Goal: Task Accomplishment & Management: Use online tool/utility

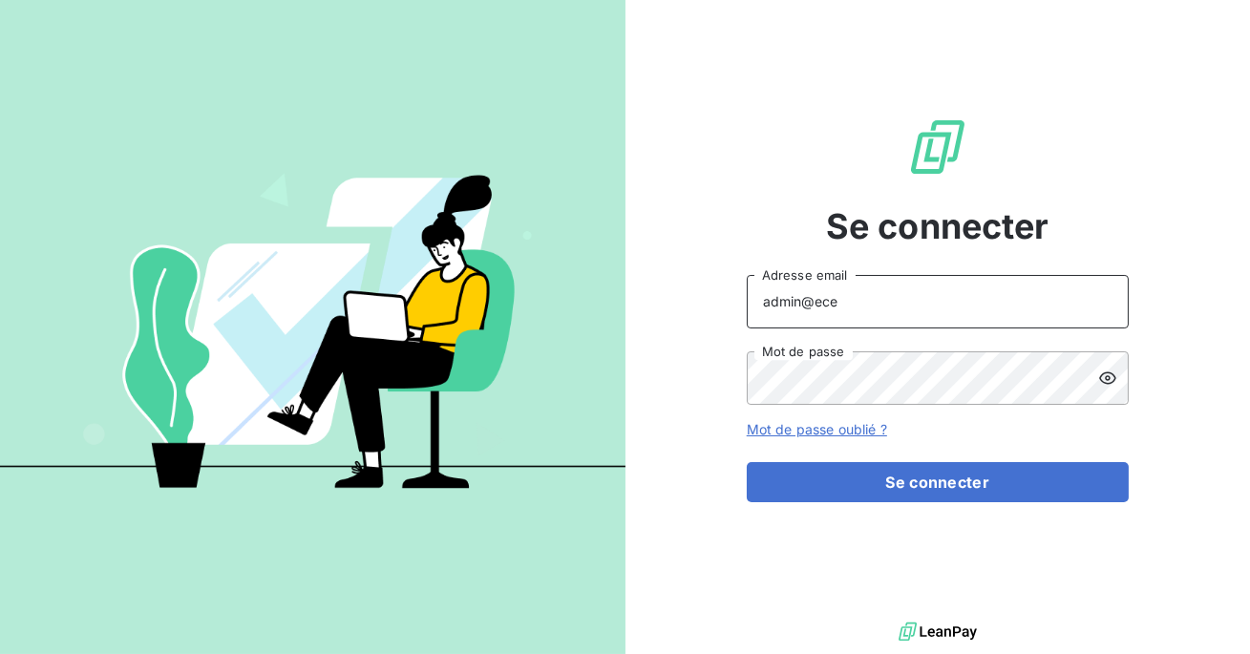
click at [880, 303] on input "admin@ece" at bounding box center [938, 301] width 382 height 53
type input "admin@isolidarite"
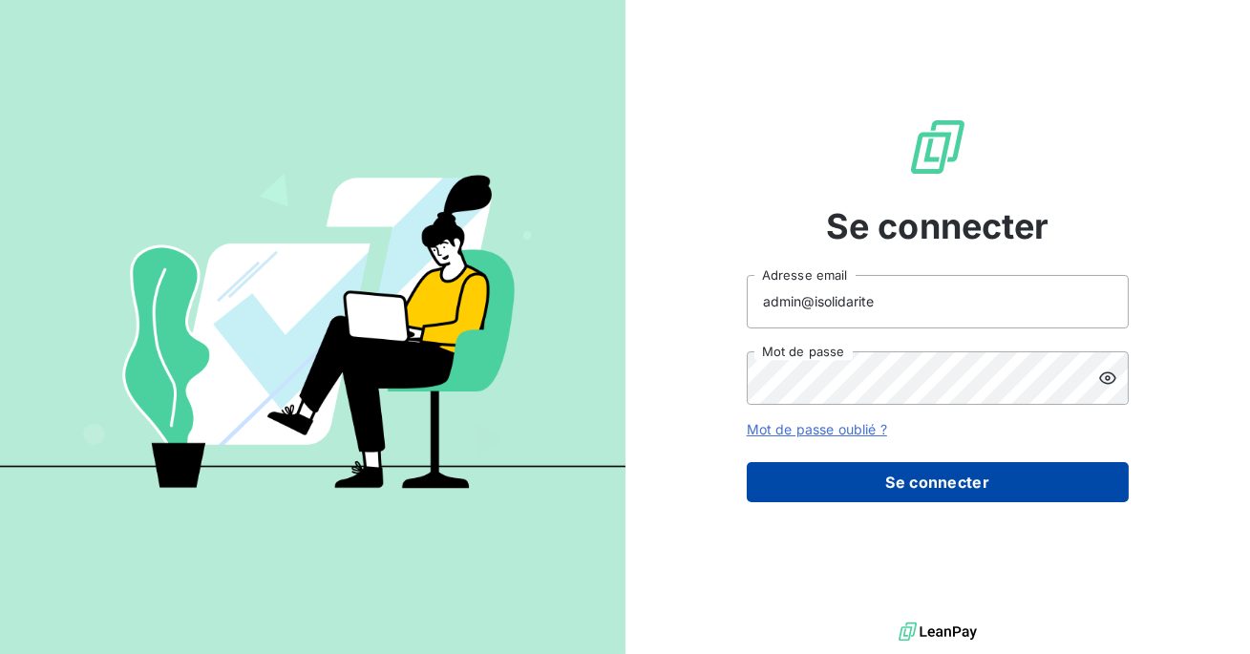
click at [904, 474] on button "Se connecter" at bounding box center [938, 482] width 382 height 40
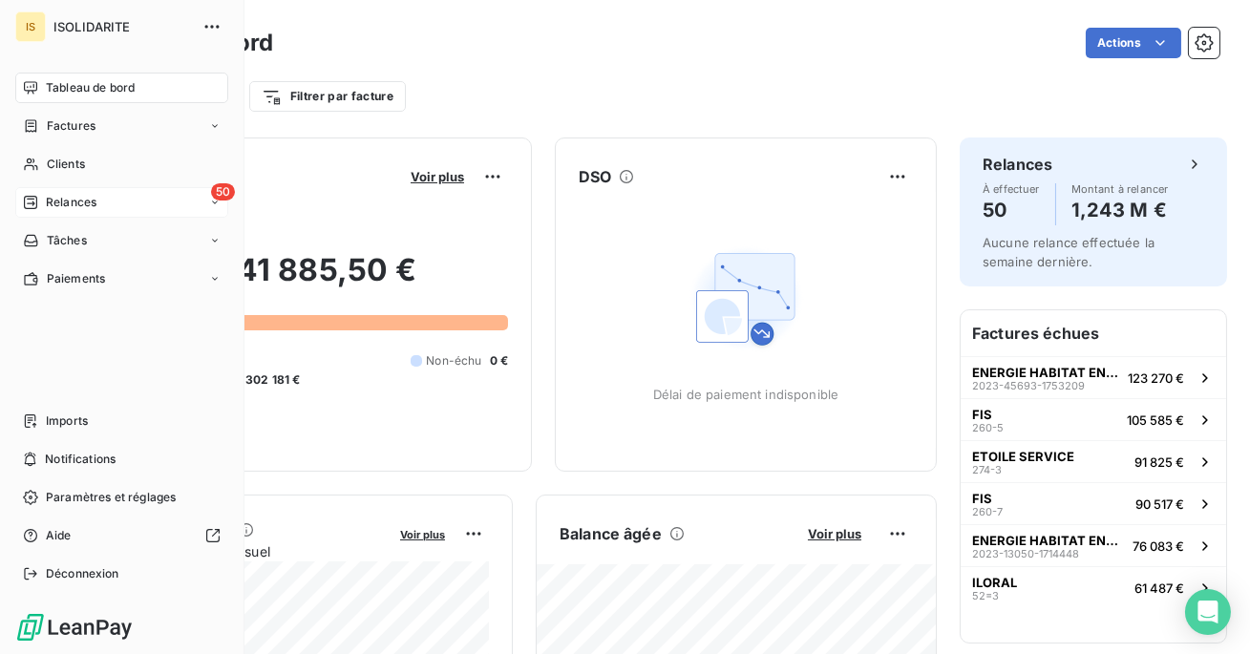
click at [68, 207] on span "Relances" at bounding box center [71, 202] width 51 height 17
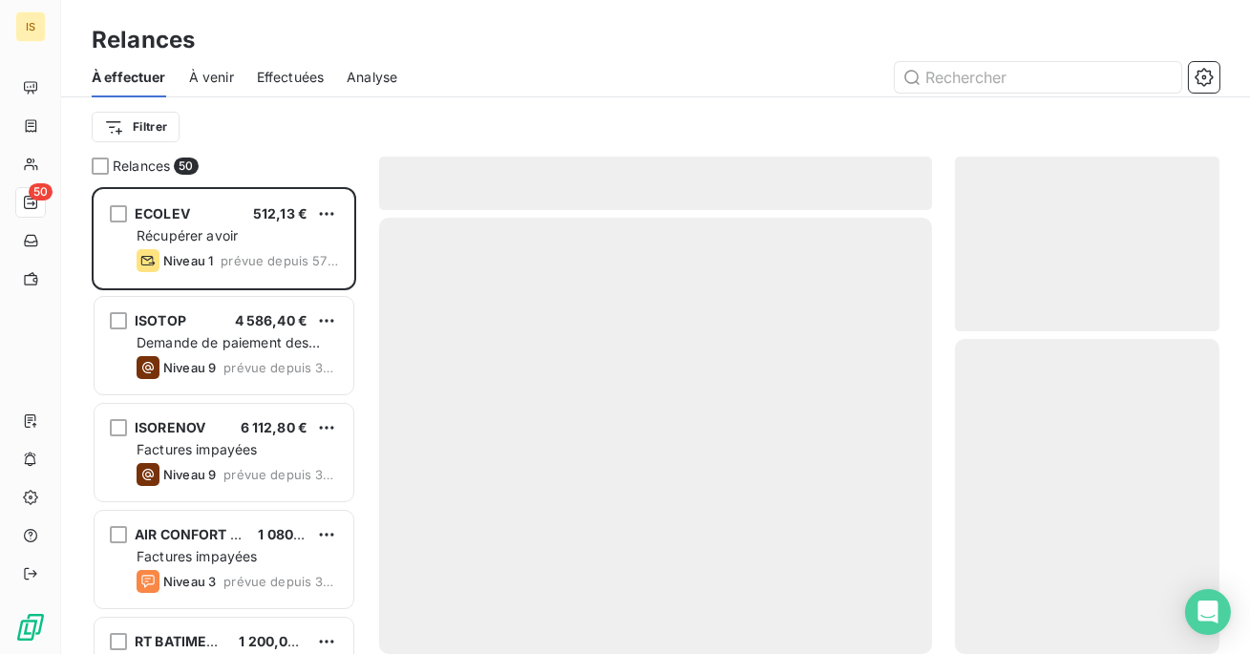
scroll to position [467, 265]
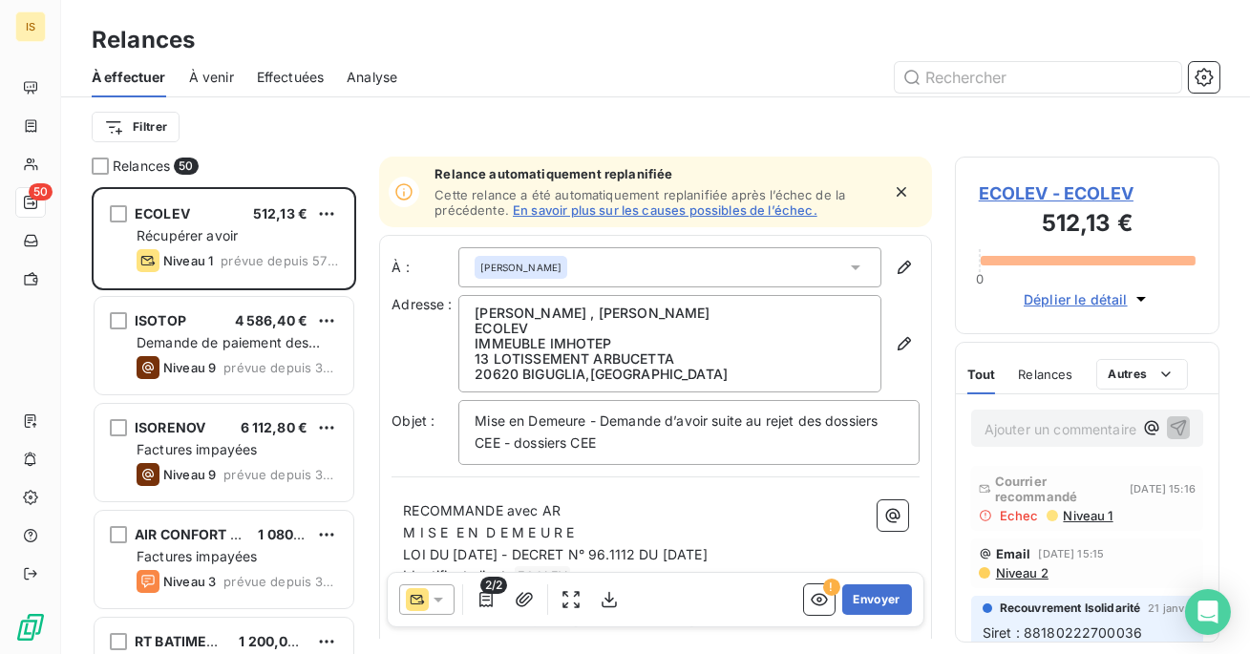
click at [287, 80] on span "Effectuées" at bounding box center [291, 77] width 68 height 19
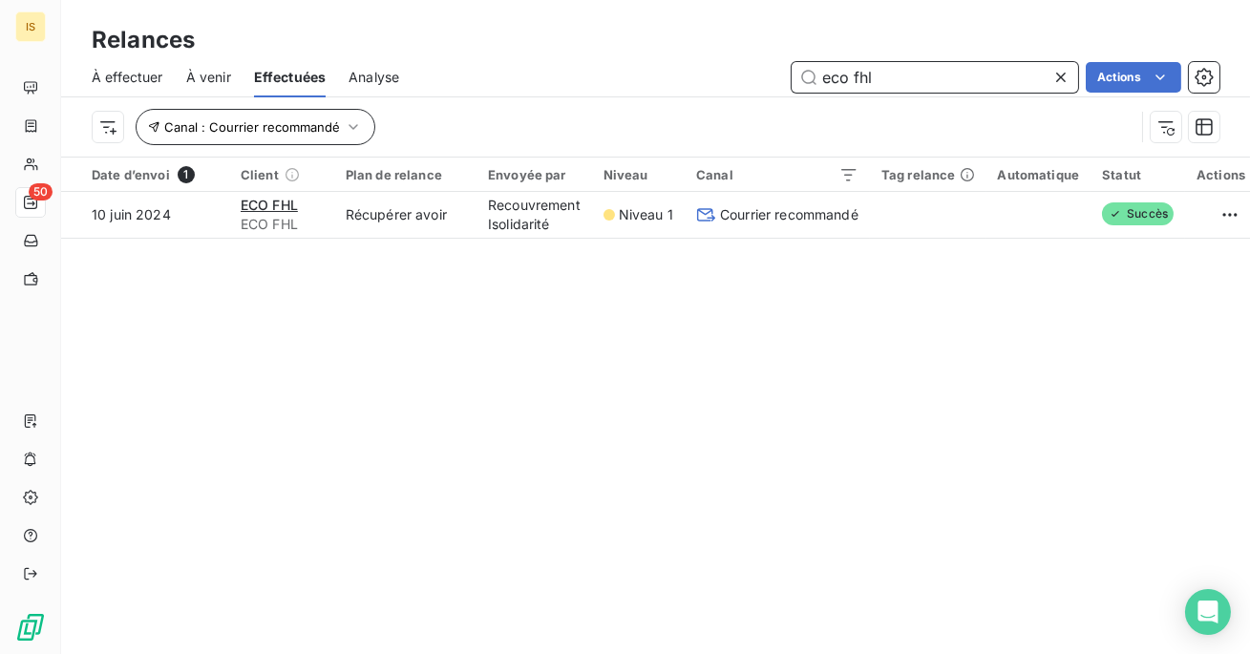
type input "eco fhl"
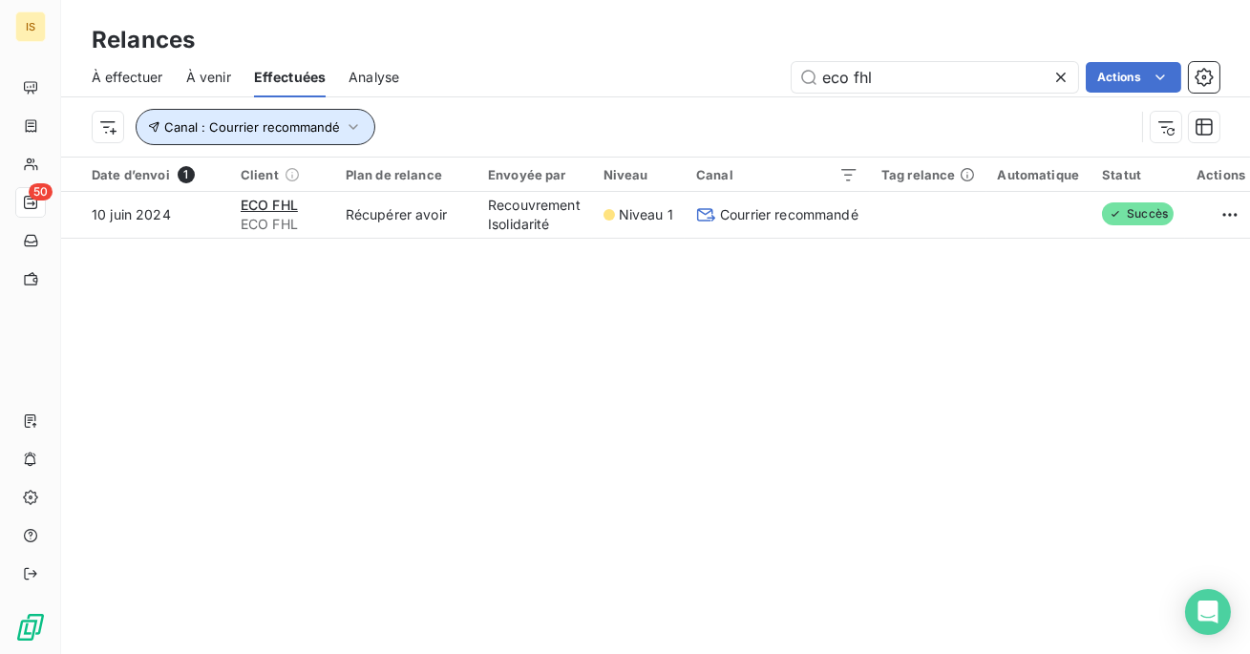
click at [350, 124] on icon "button" at bounding box center [353, 126] width 19 height 19
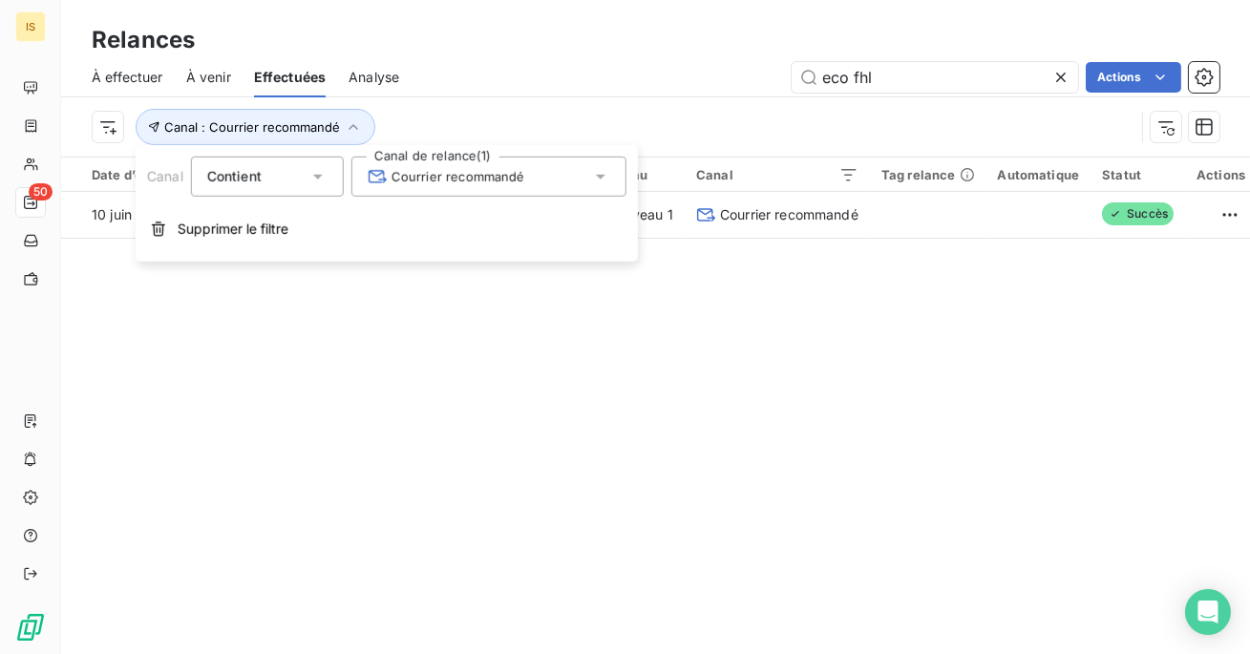
click at [448, 178] on span "Courrier recommandé" at bounding box center [447, 176] width 158 height 19
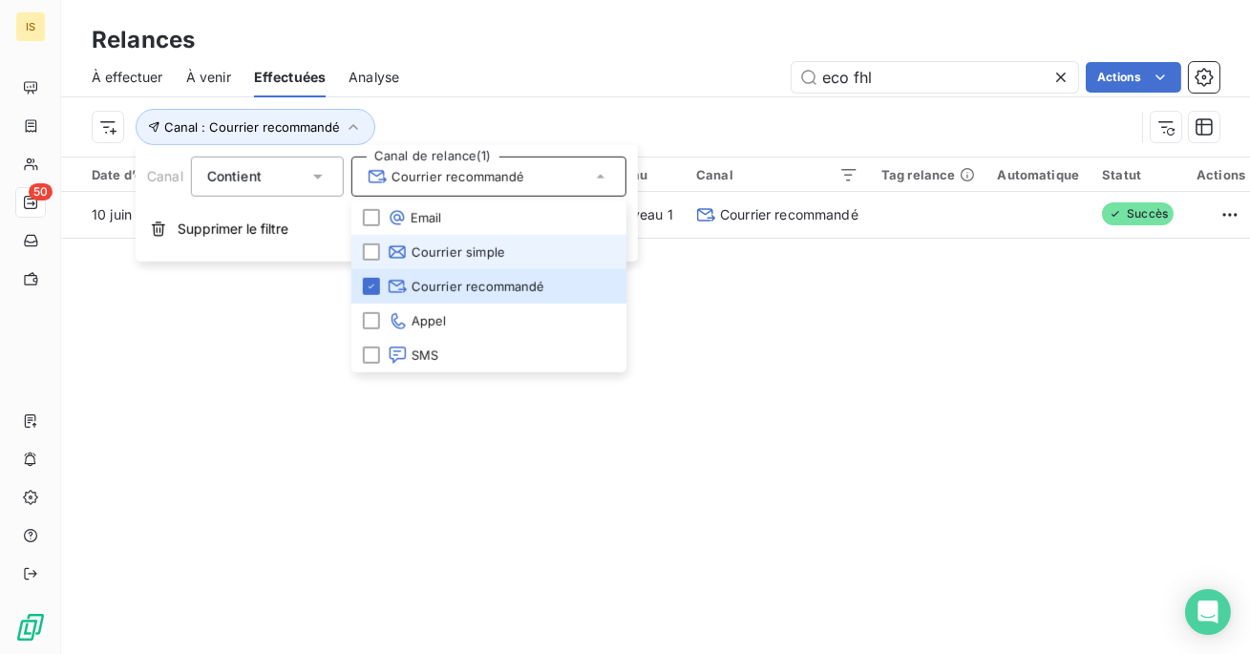
click at [445, 248] on span "Courrier simple" at bounding box center [446, 252] width 117 height 19
click at [748, 276] on div "Date d’envoi 1 Client Plan de relance Envoyée par Niveau Canal Tag relance Auto…" at bounding box center [655, 231] width 1189 height 146
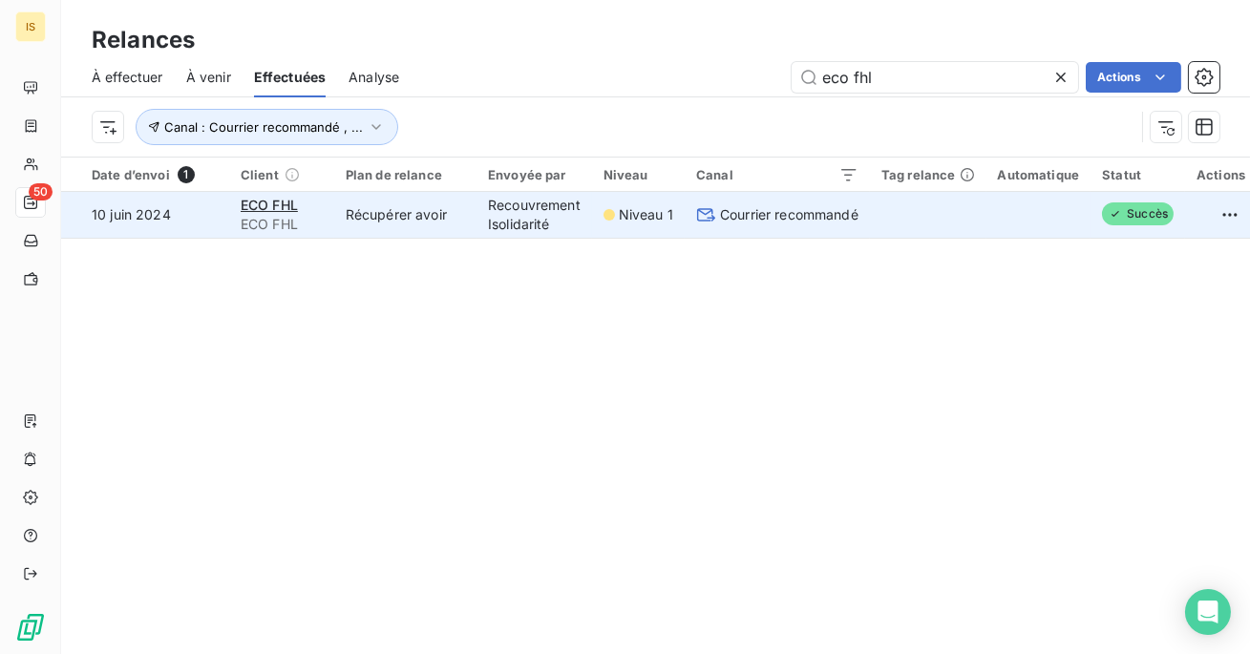
click at [783, 206] on span "Courrier recommandé" at bounding box center [789, 214] width 138 height 19
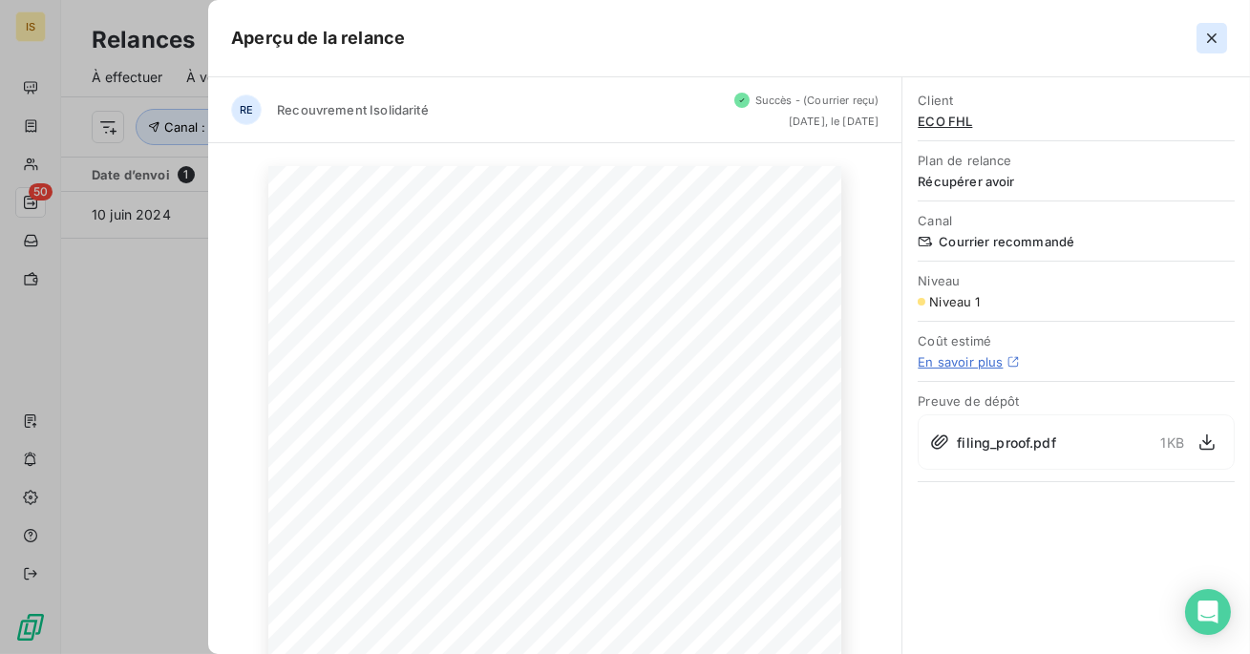
click at [1219, 40] on icon "button" at bounding box center [1211, 38] width 19 height 19
